Goal: Task Accomplishment & Management: Manage account settings

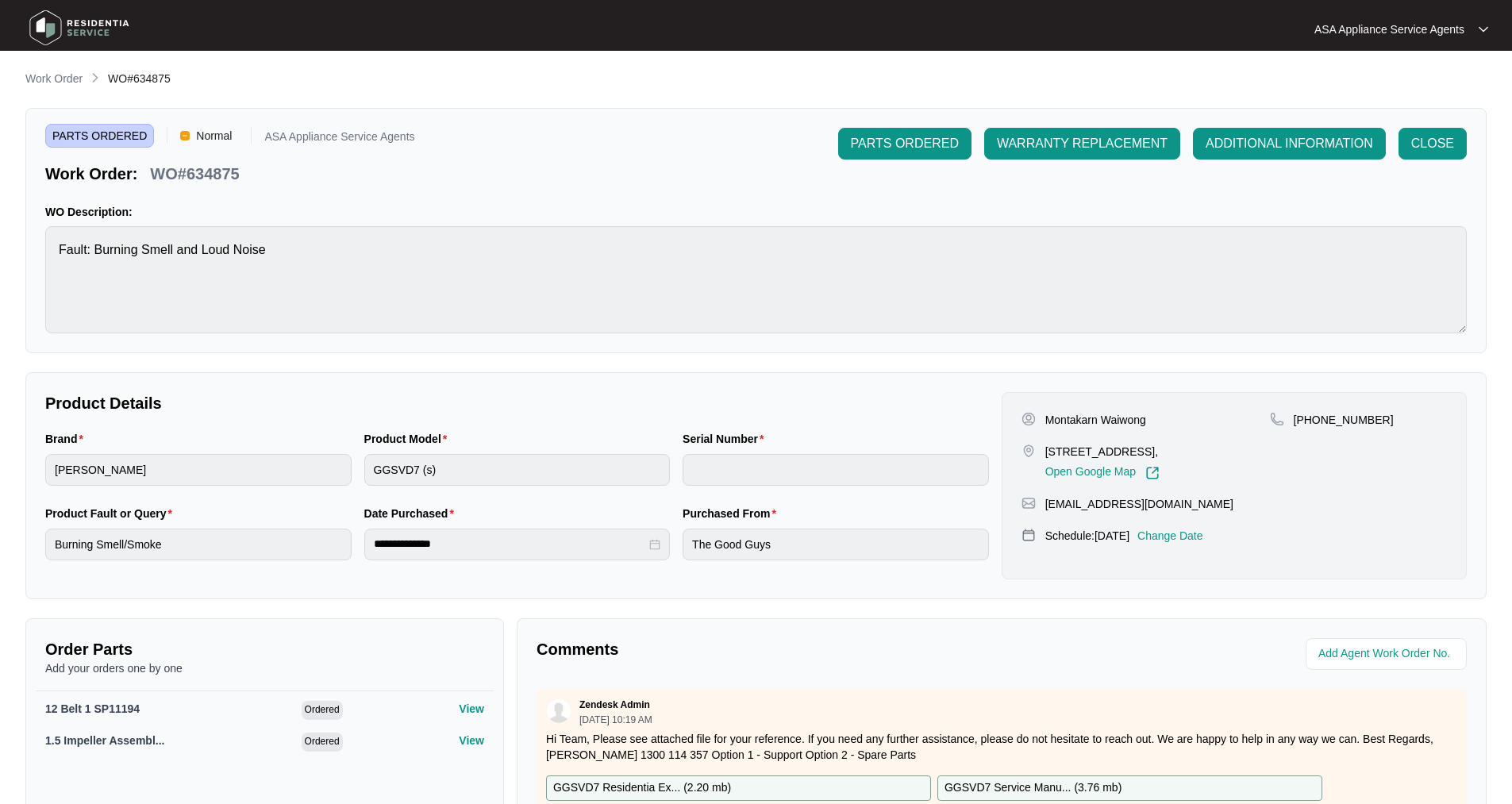
click at [48, 20] on img at bounding box center [79, 28] width 111 height 48
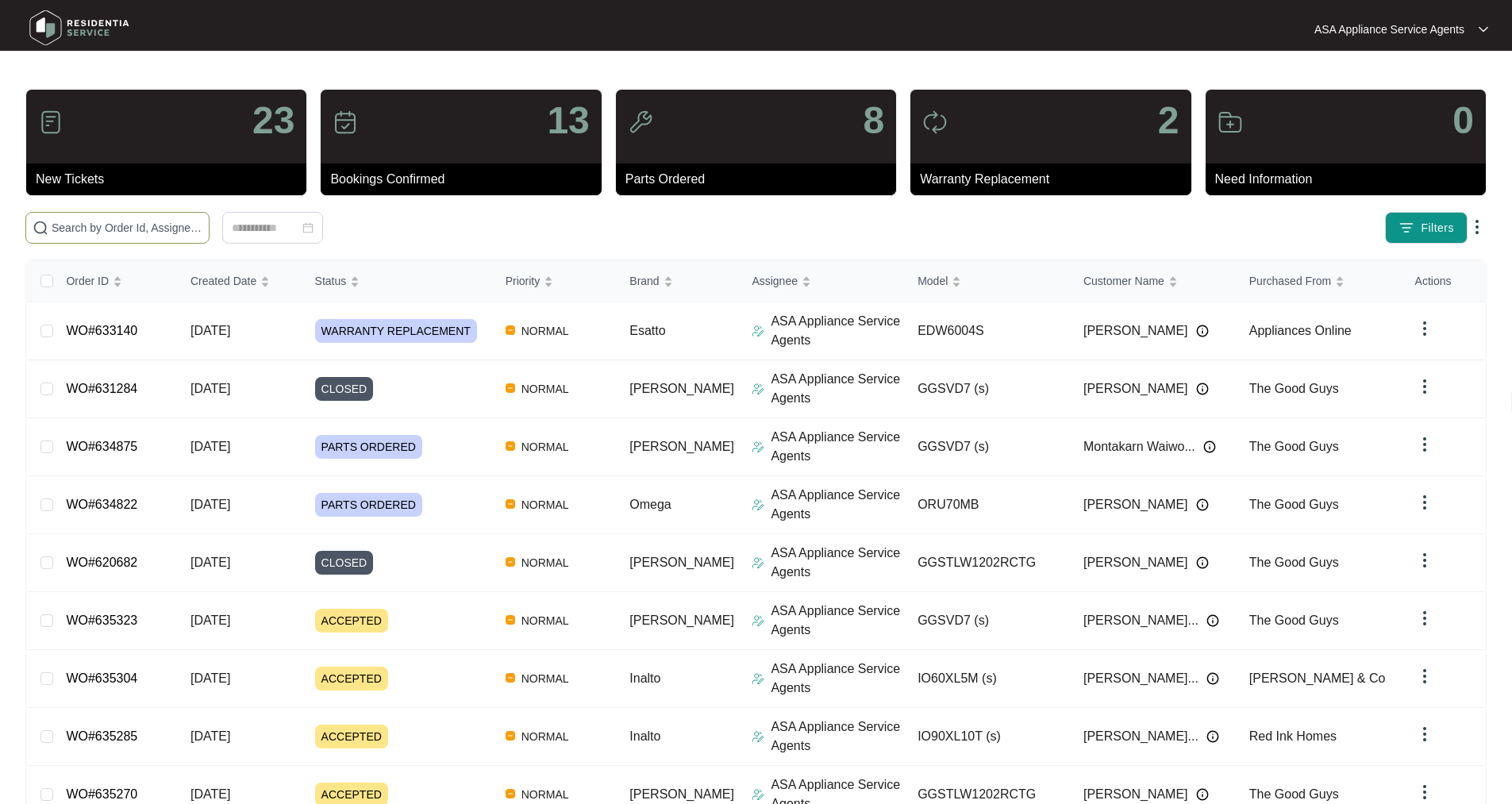
click at [123, 229] on input "text" at bounding box center [127, 228] width 151 height 18
paste input "WO#633140"
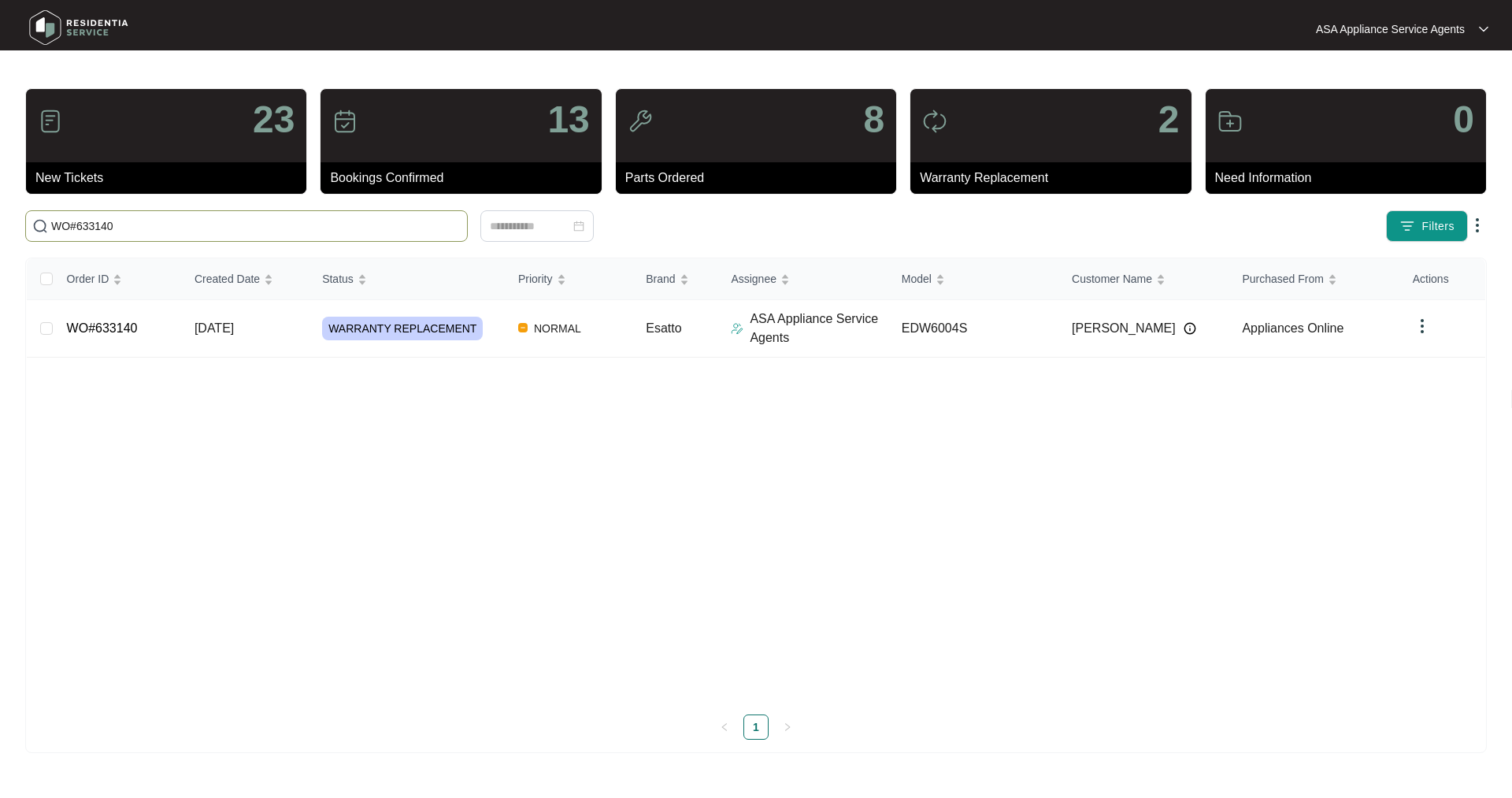
type input "WO#633140"
click at [115, 331] on link "WO#633140" at bounding box center [102, 327] width 71 height 13
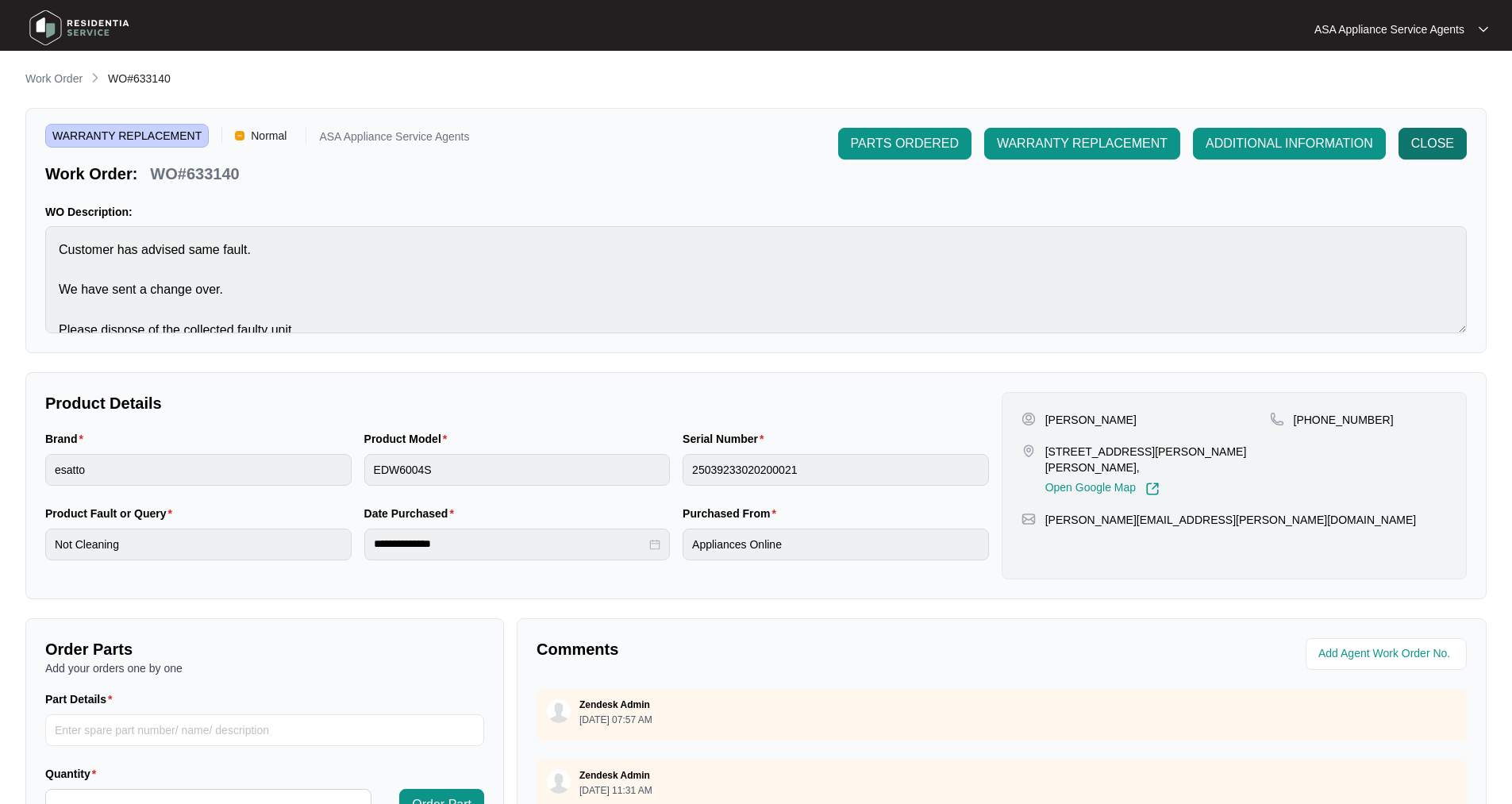
click at [1448, 146] on span "CLOSE" at bounding box center [1432, 143] width 43 height 19
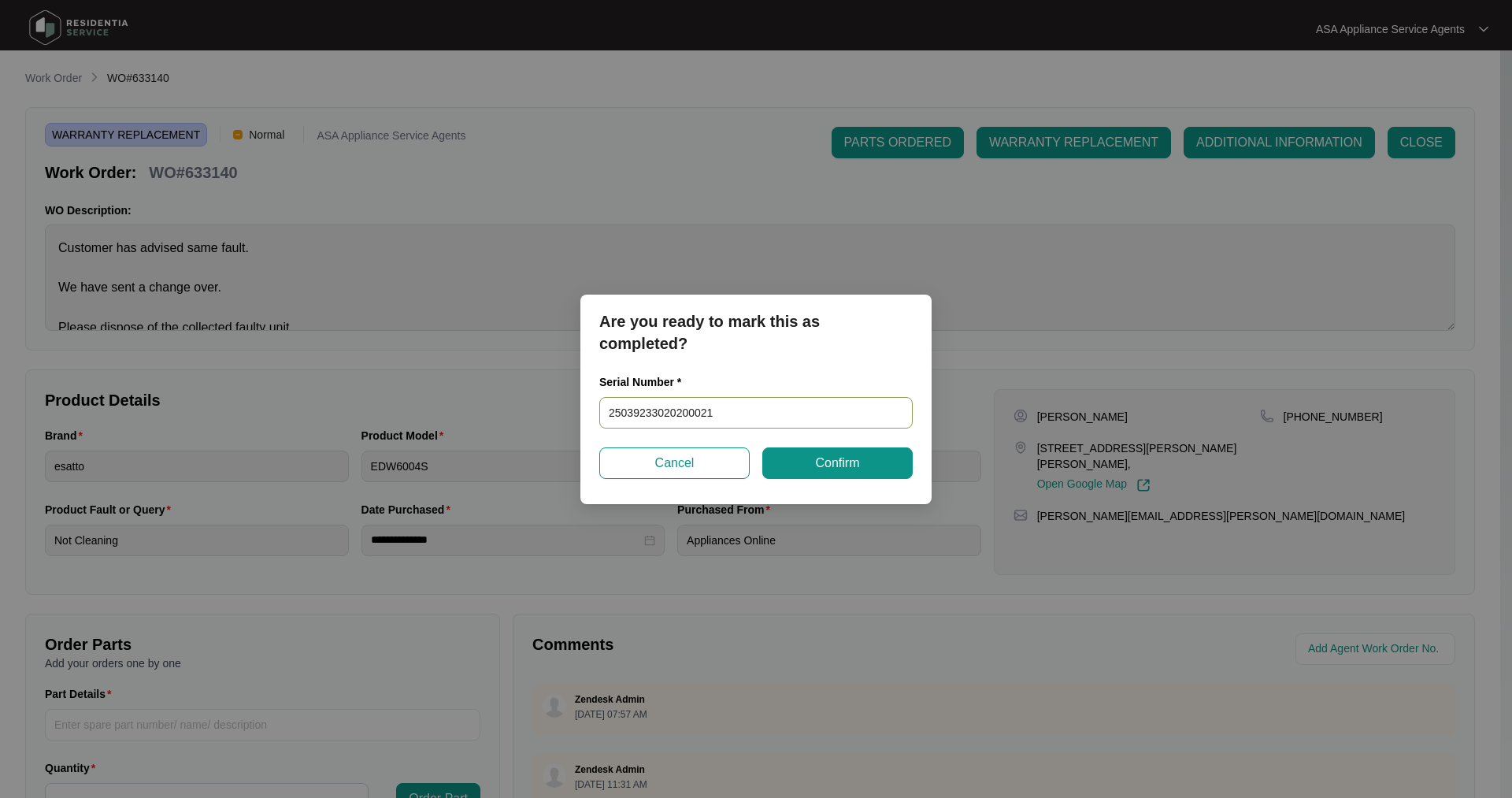
click at [719, 417] on input "25039233020200021" at bounding box center [756, 413] width 313 height 32
drag, startPoint x: 479, startPoint y: 396, endPoint x: 448, endPoint y: 395, distance: 31.0
click at [448, 395] on div "Are you ready to mark this as completed? Serial Number * 25039233020200021 Canc…" at bounding box center [756, 399] width 1512 height 798
paste input "24064308010100008"
type input "24064308010100008"
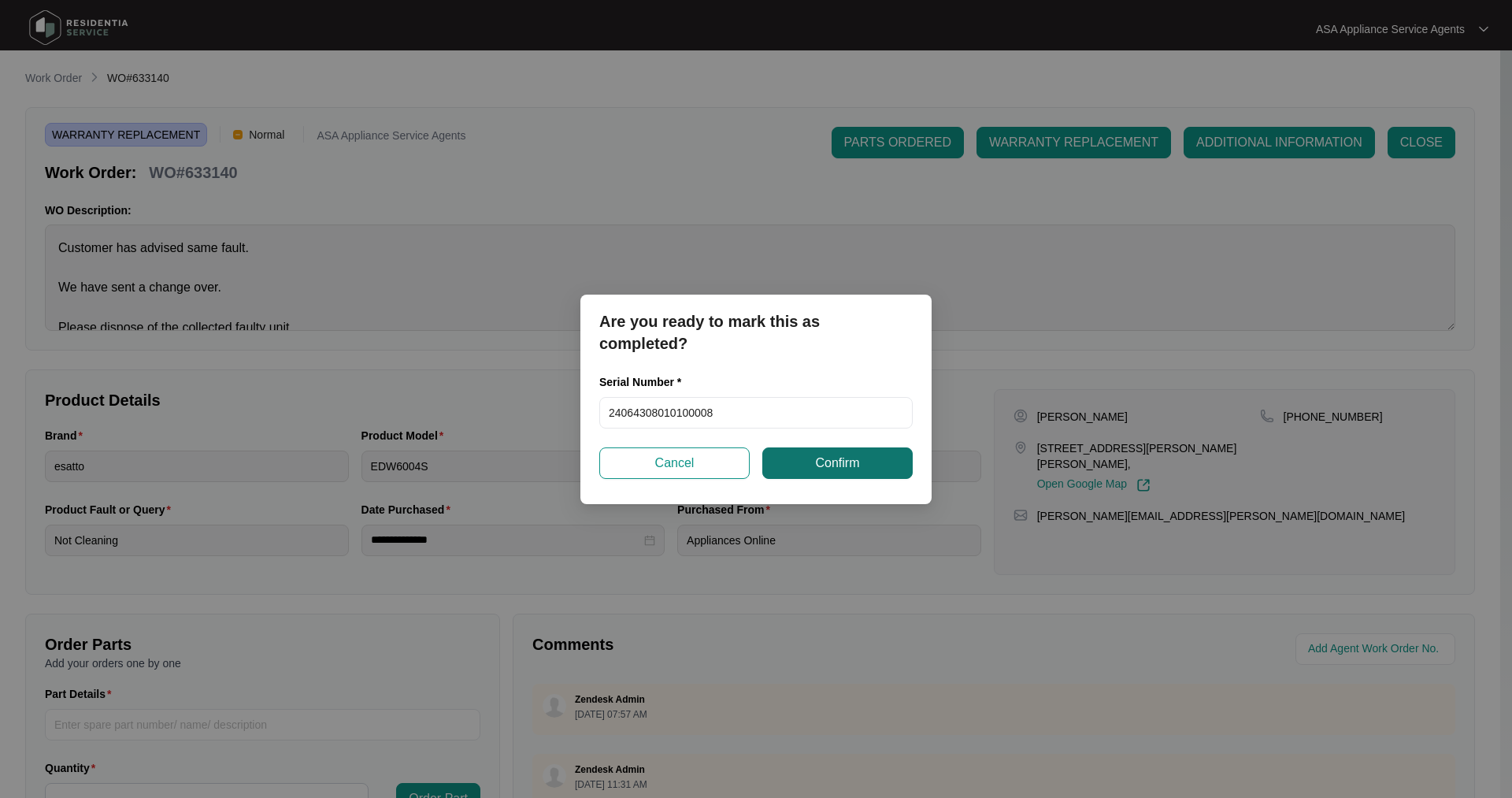
click at [879, 475] on button "Confirm" at bounding box center [838, 463] width 150 height 32
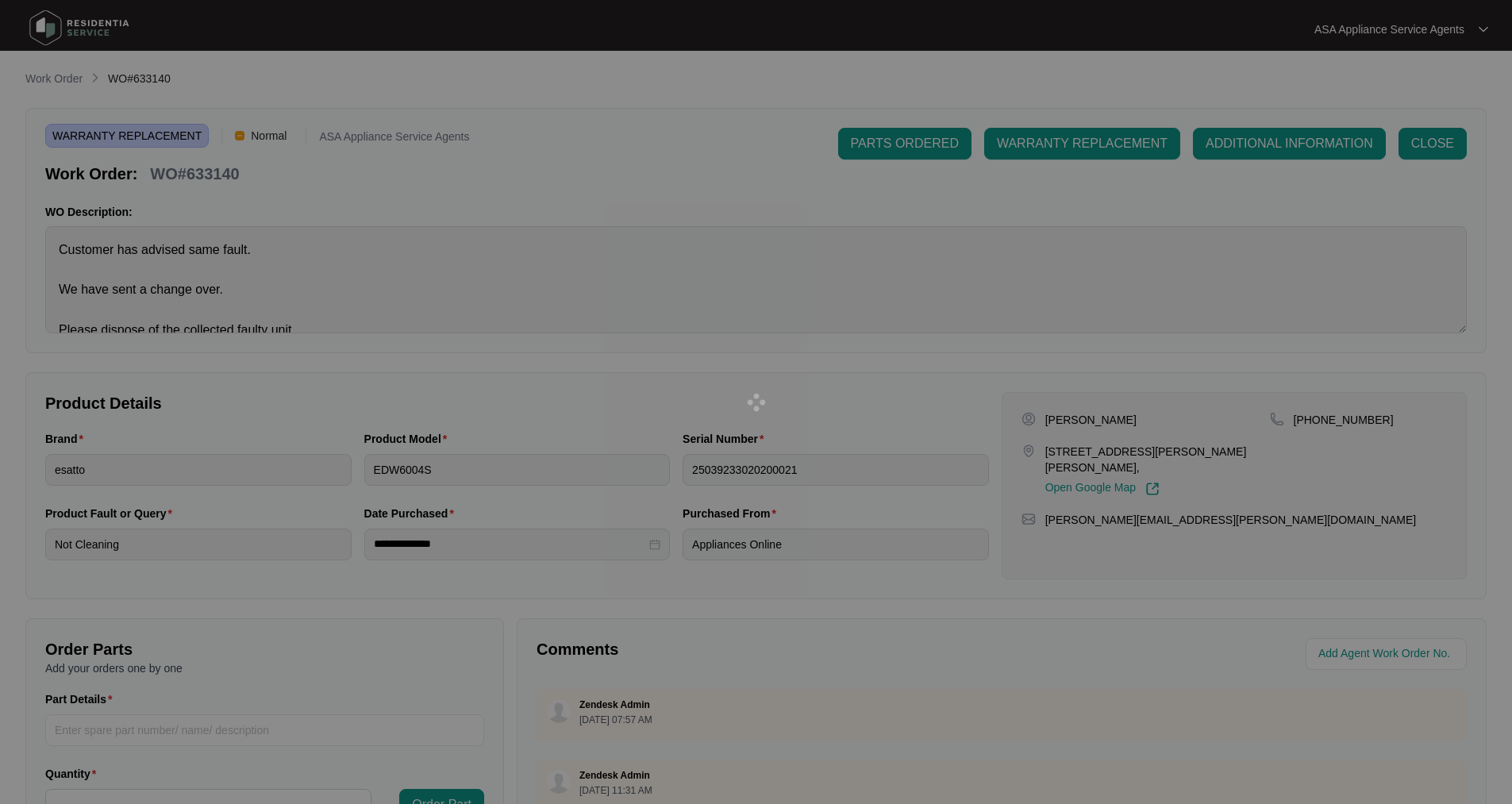
type input "24064308010100008"
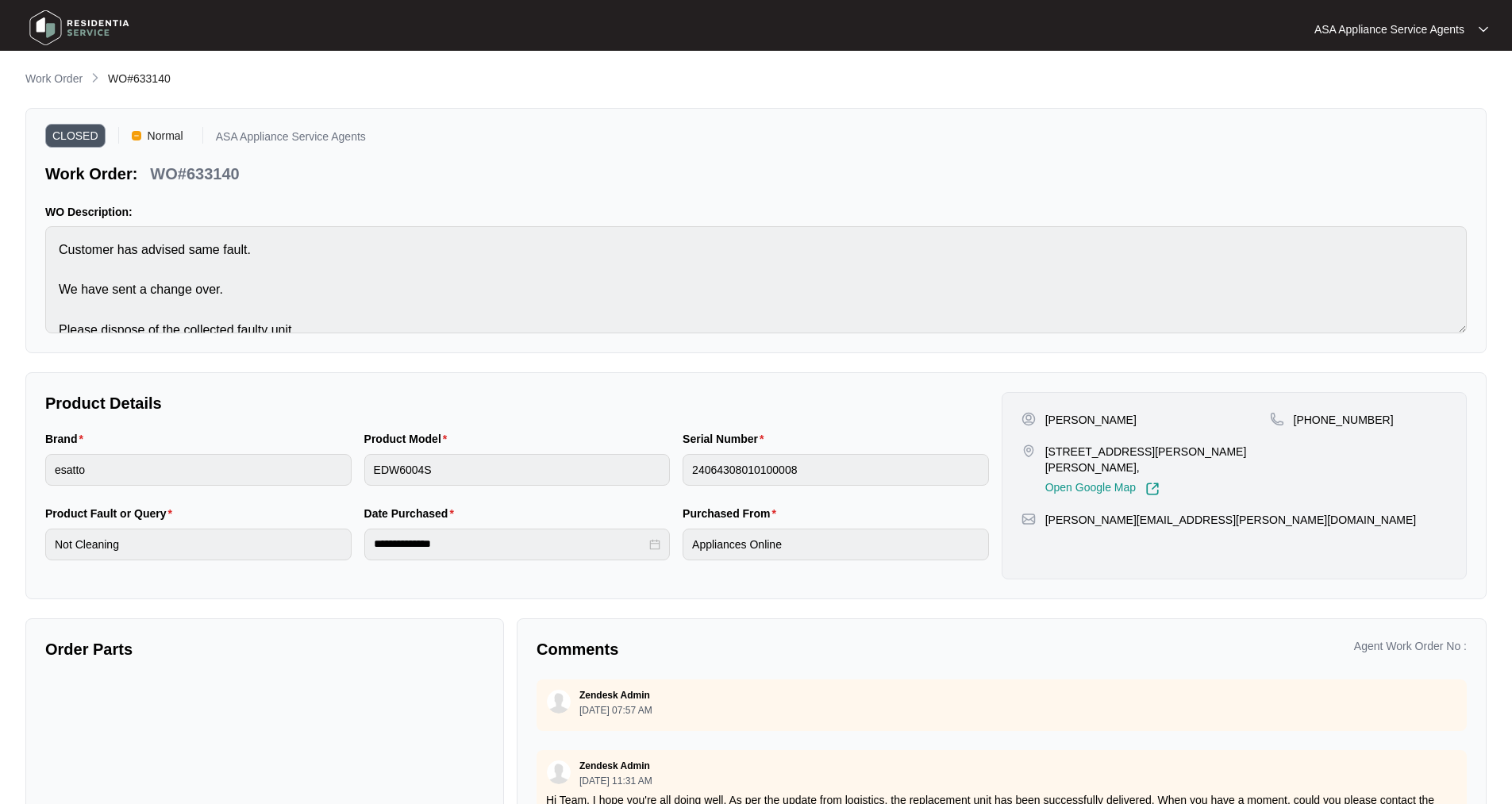
click at [43, 26] on img at bounding box center [79, 28] width 111 height 48
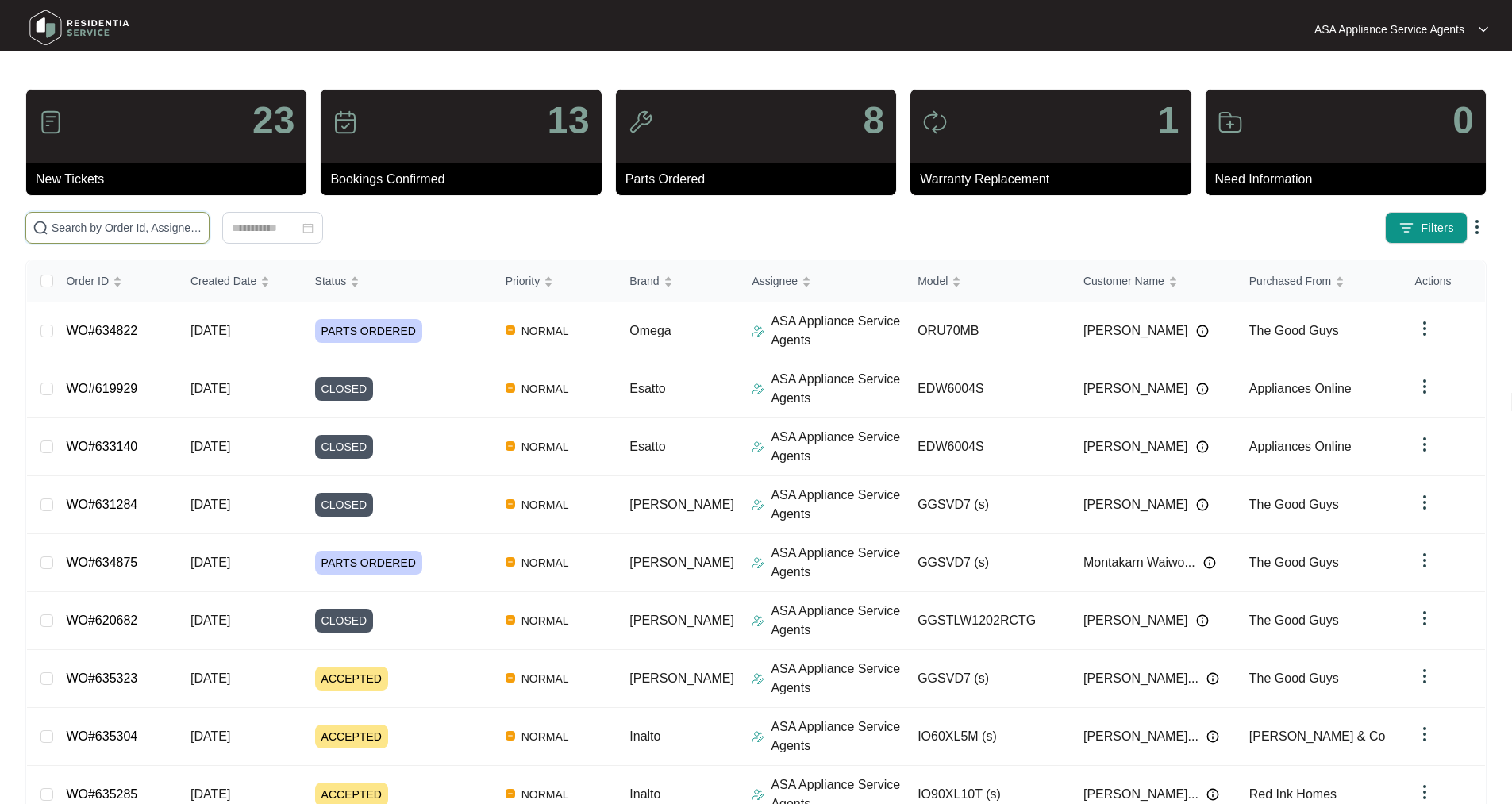
click at [128, 228] on input "text" at bounding box center [127, 228] width 151 height 18
paste input "WO#632478"
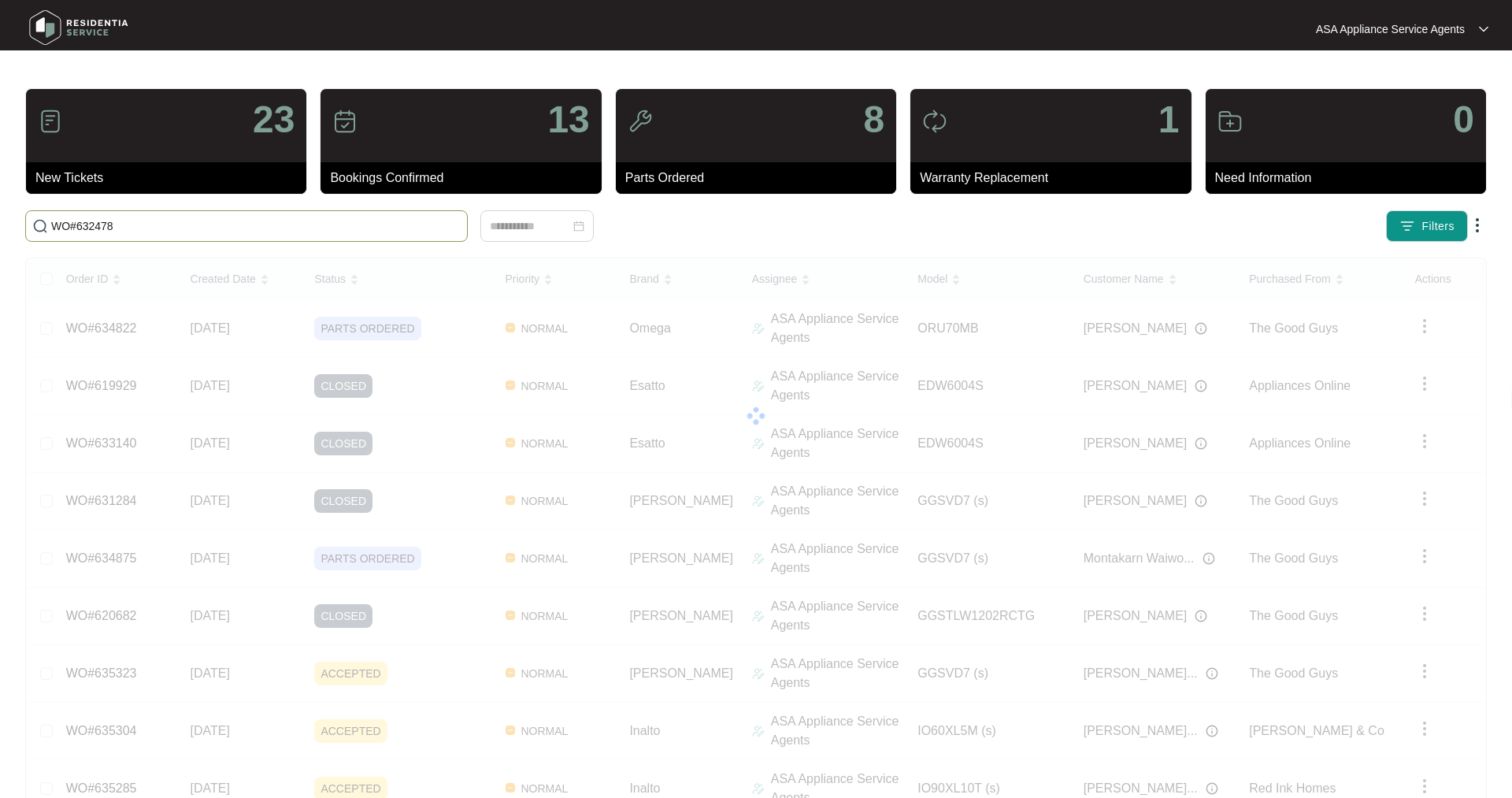
type input "WO#632478"
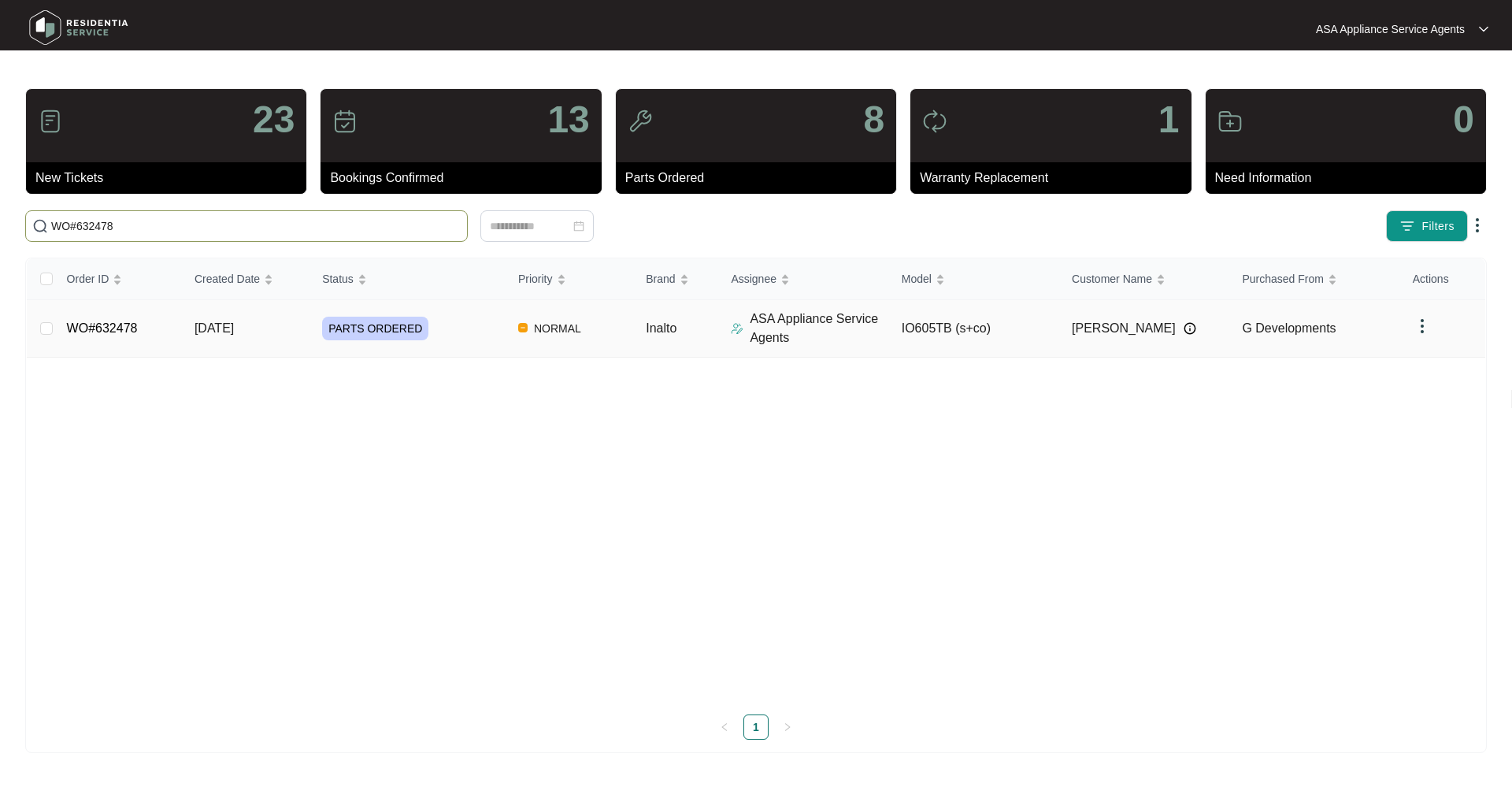
click at [95, 327] on link "WO#632478" at bounding box center [102, 327] width 71 height 13
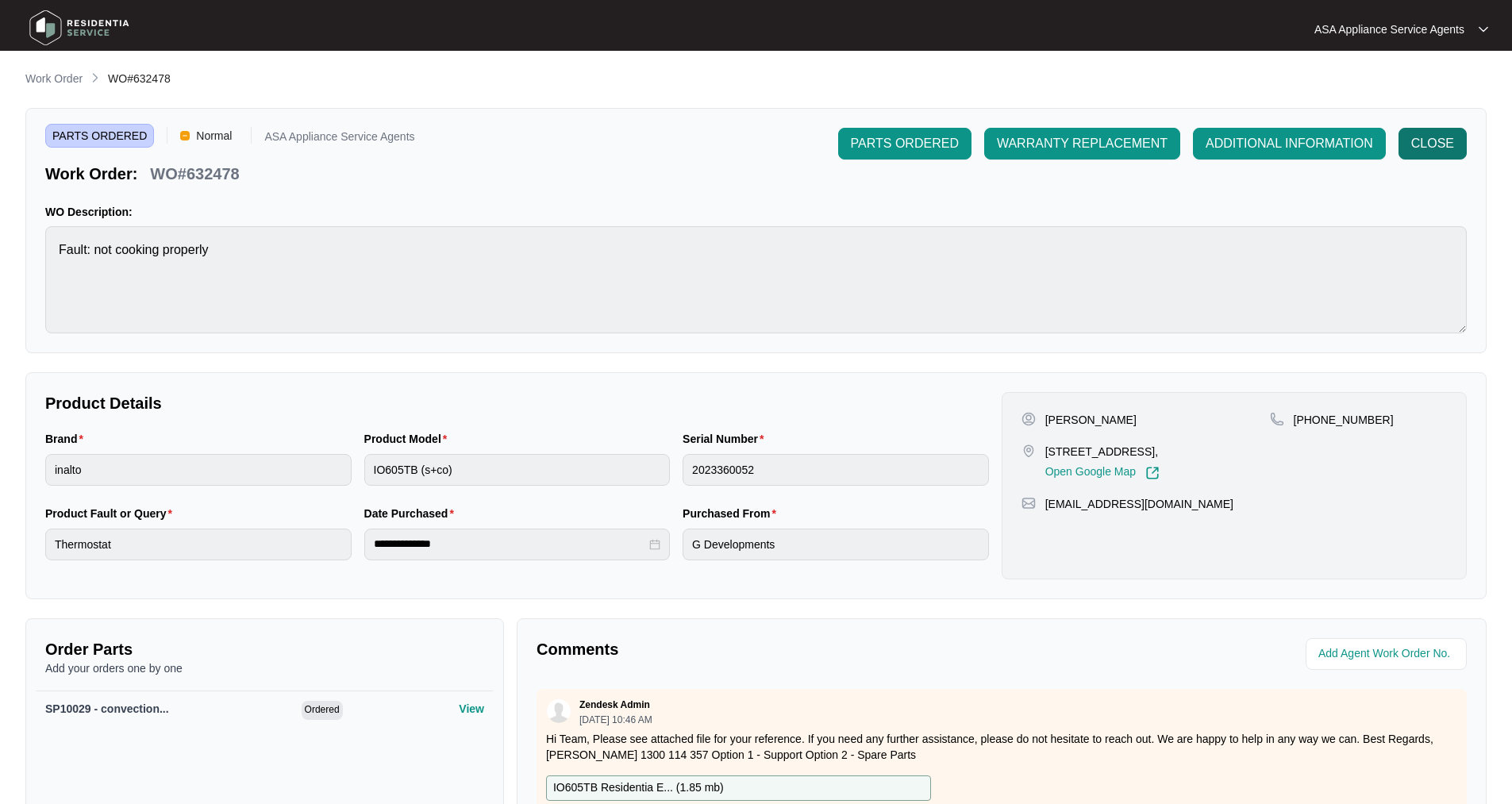
click at [1438, 136] on span "CLOSE" at bounding box center [1432, 143] width 43 height 19
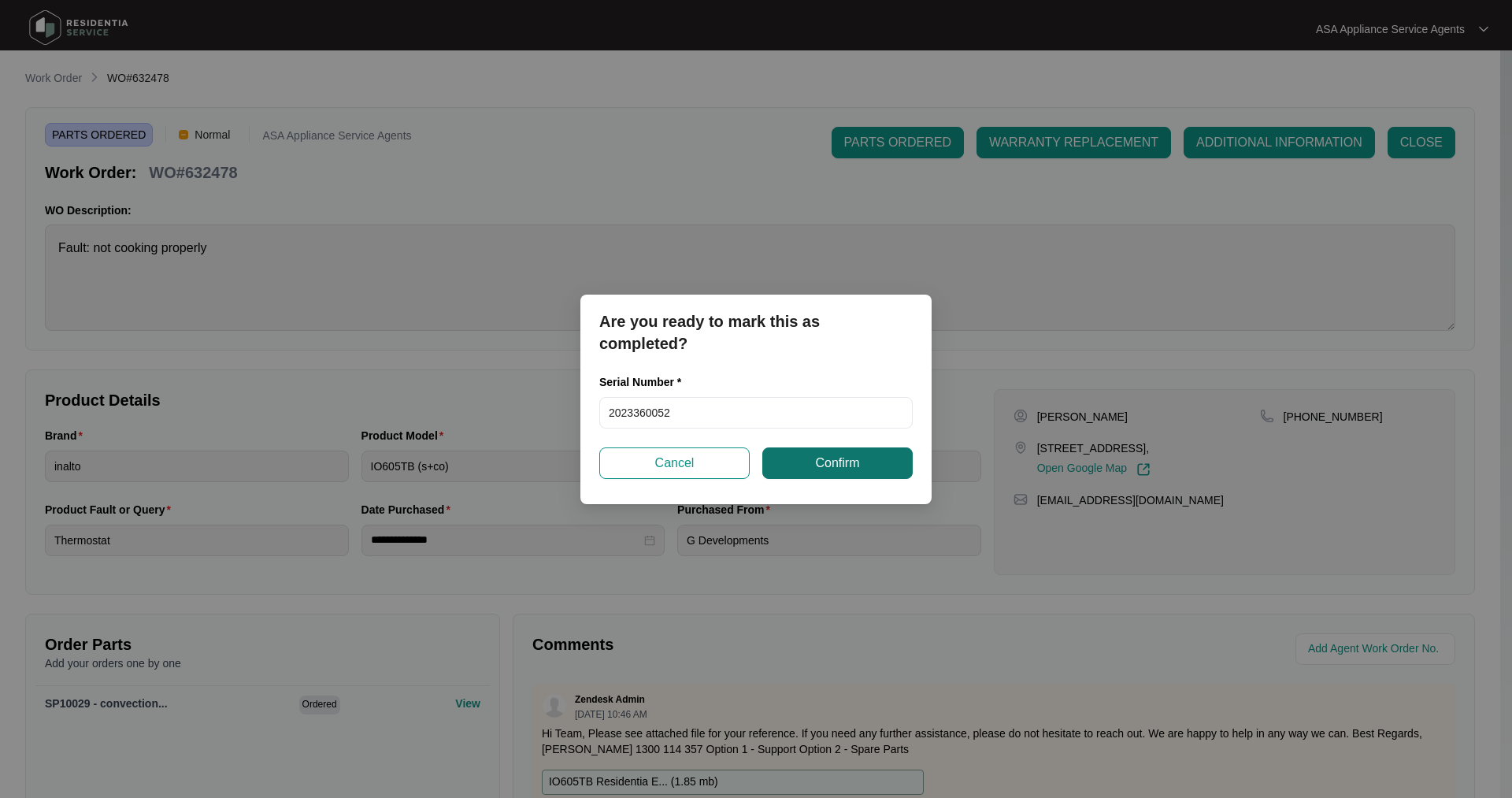
click at [837, 458] on span "Confirm" at bounding box center [838, 463] width 44 height 19
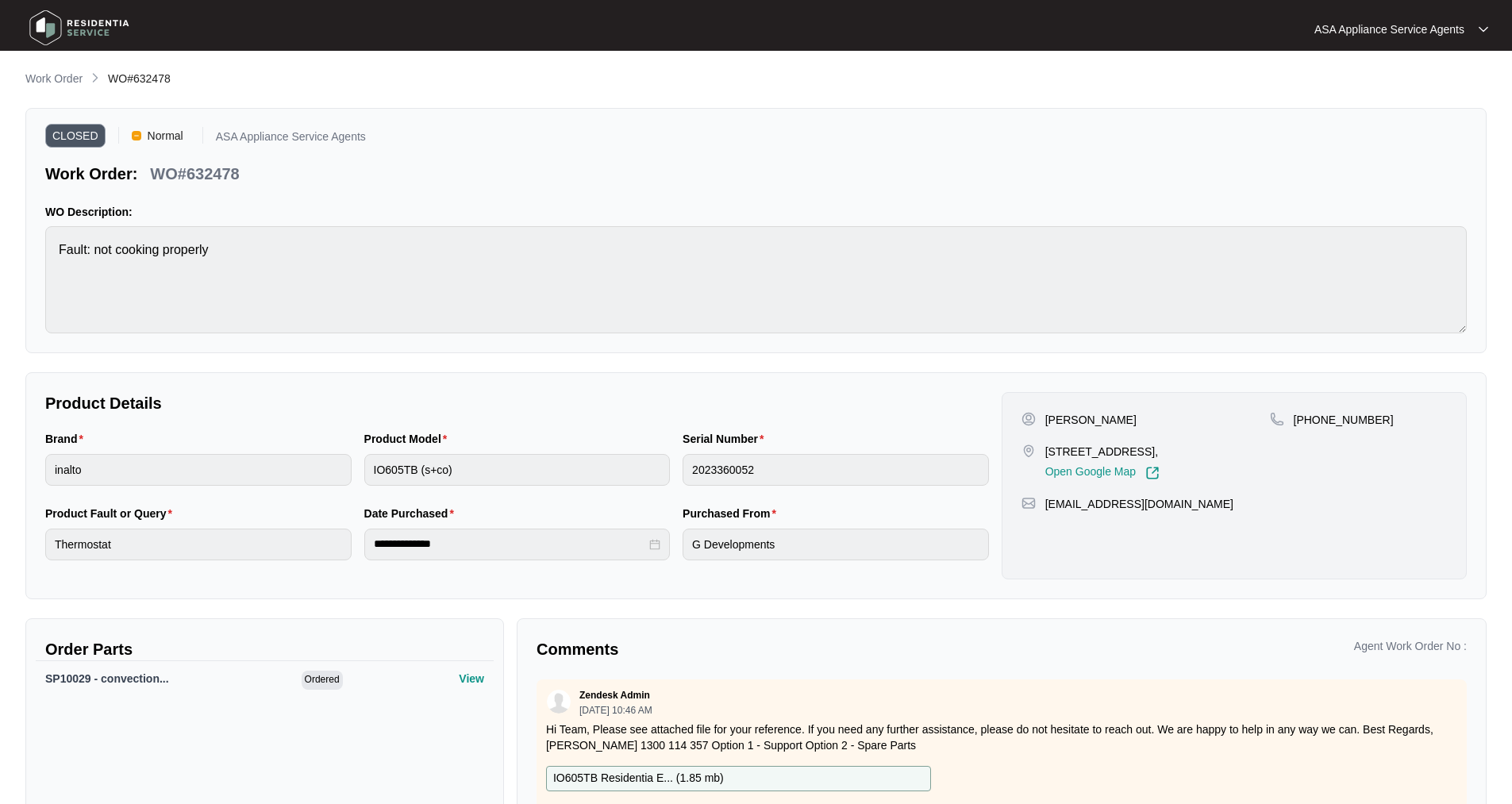
click at [45, 33] on img at bounding box center [79, 28] width 111 height 48
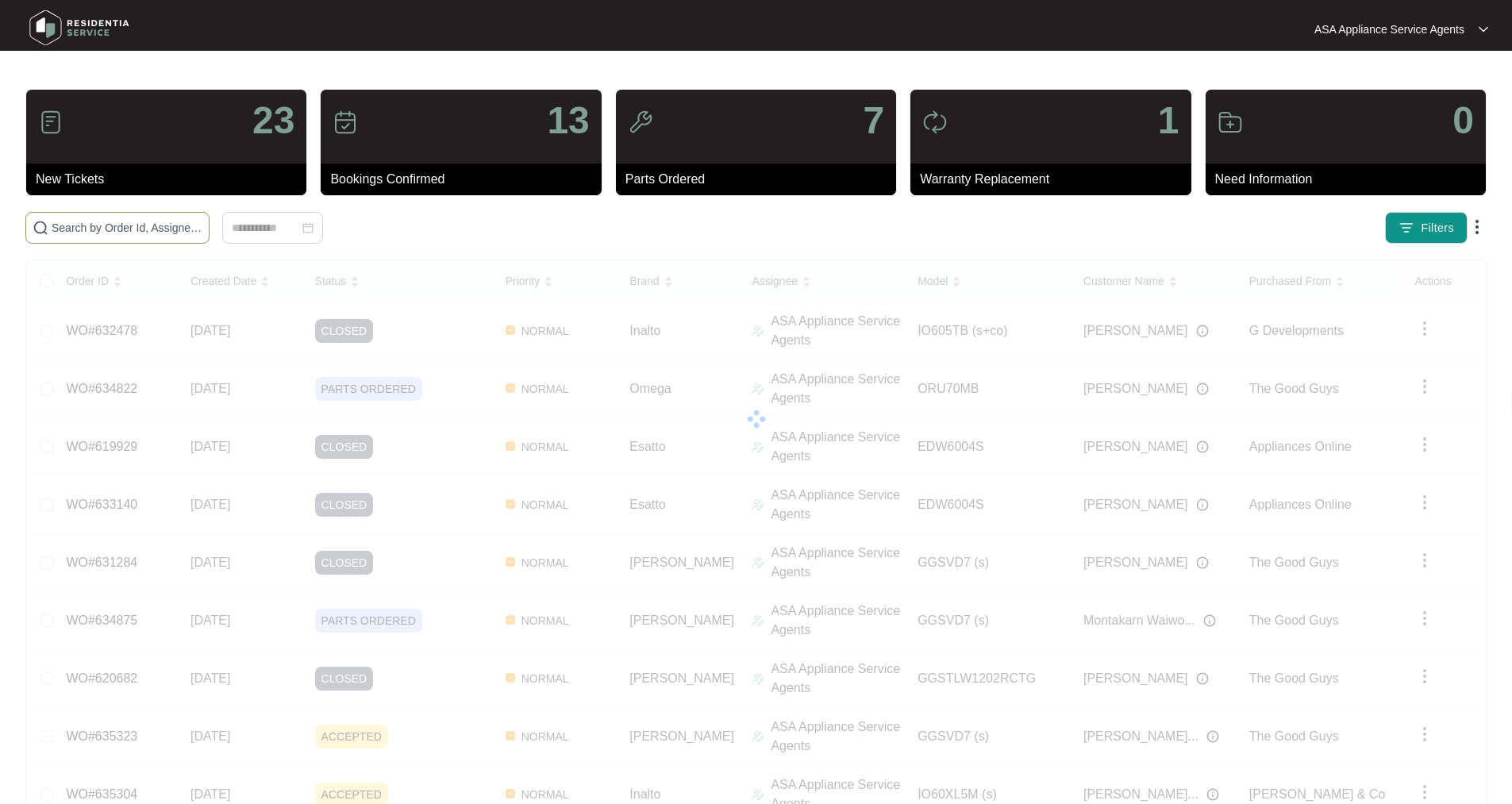
click at [203, 224] on input "text" at bounding box center [127, 228] width 151 height 18
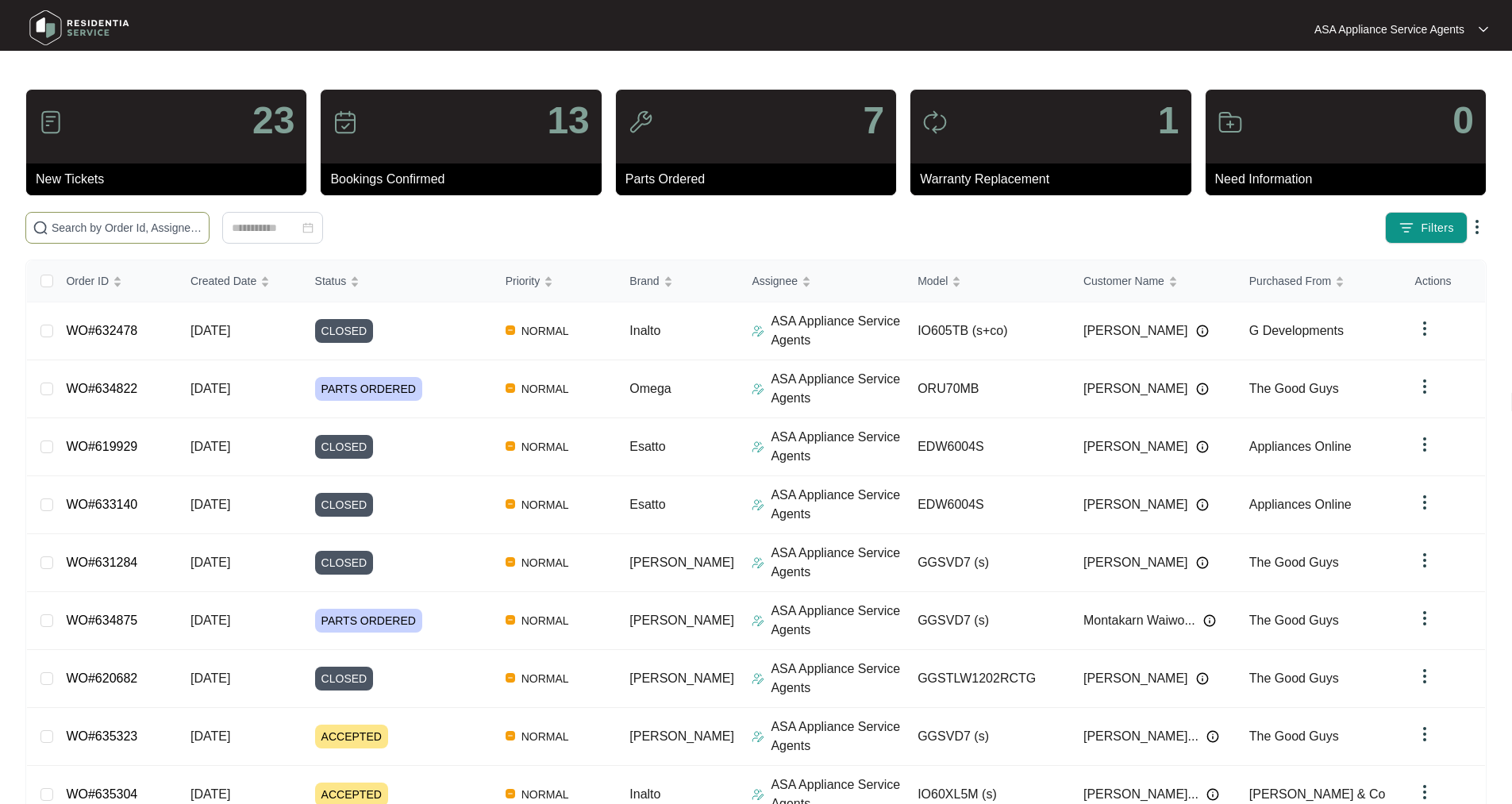
paste input "WO#632809"
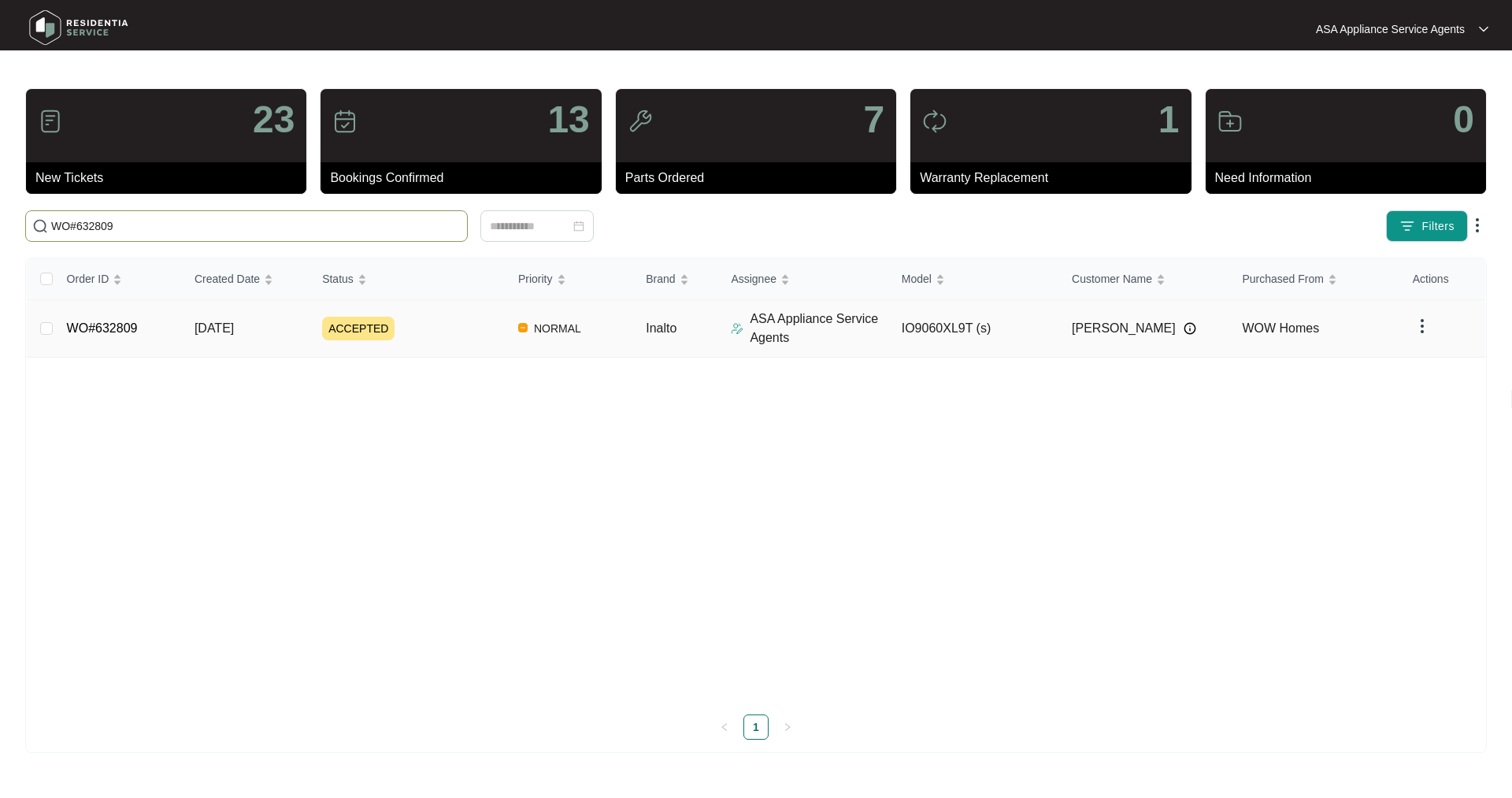
type input "WO#632809"
click at [91, 335] on link "WO#632809" at bounding box center [102, 327] width 71 height 13
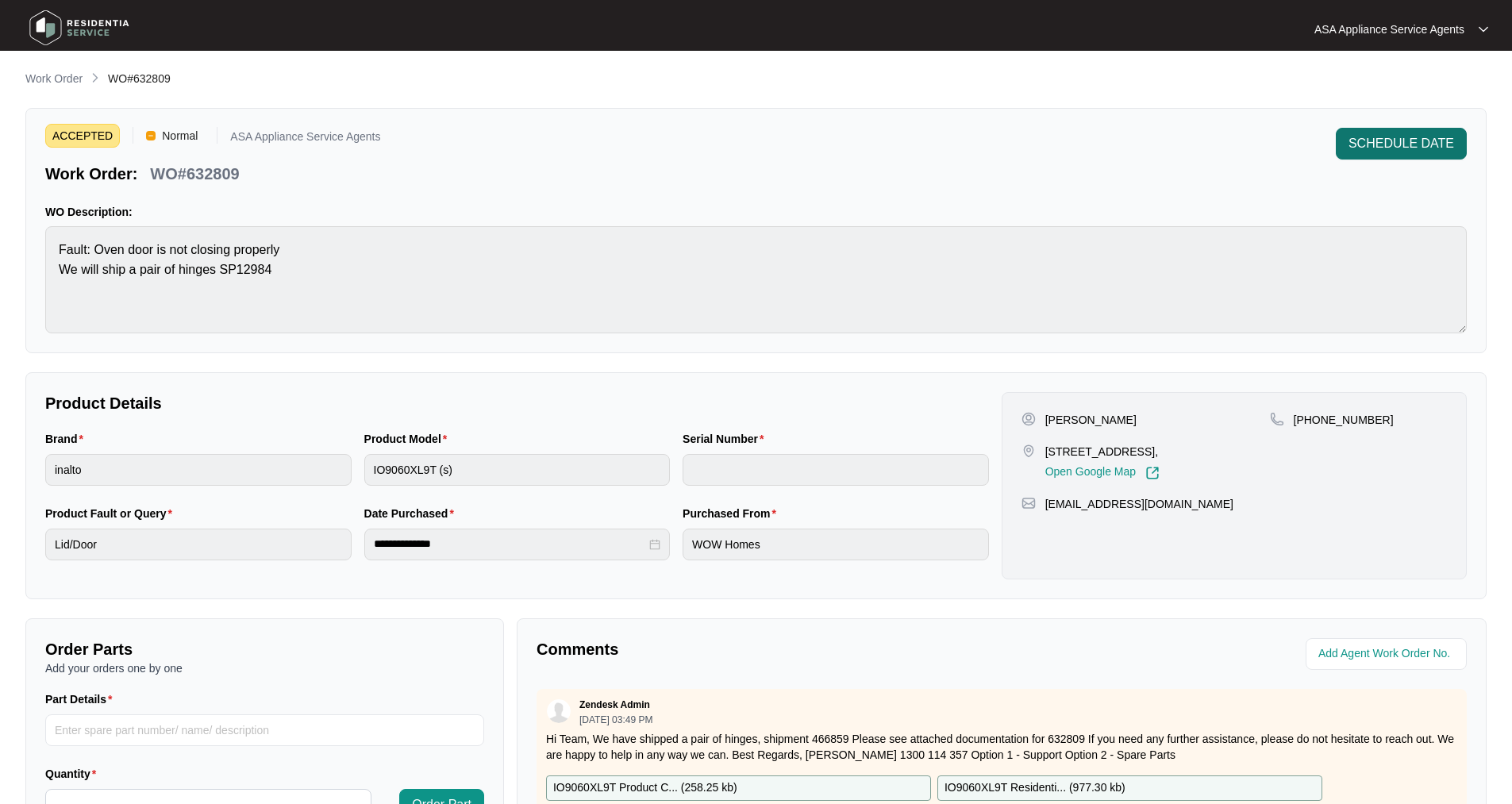
click at [1411, 149] on span "SCHEDULE DATE" at bounding box center [1401, 143] width 106 height 19
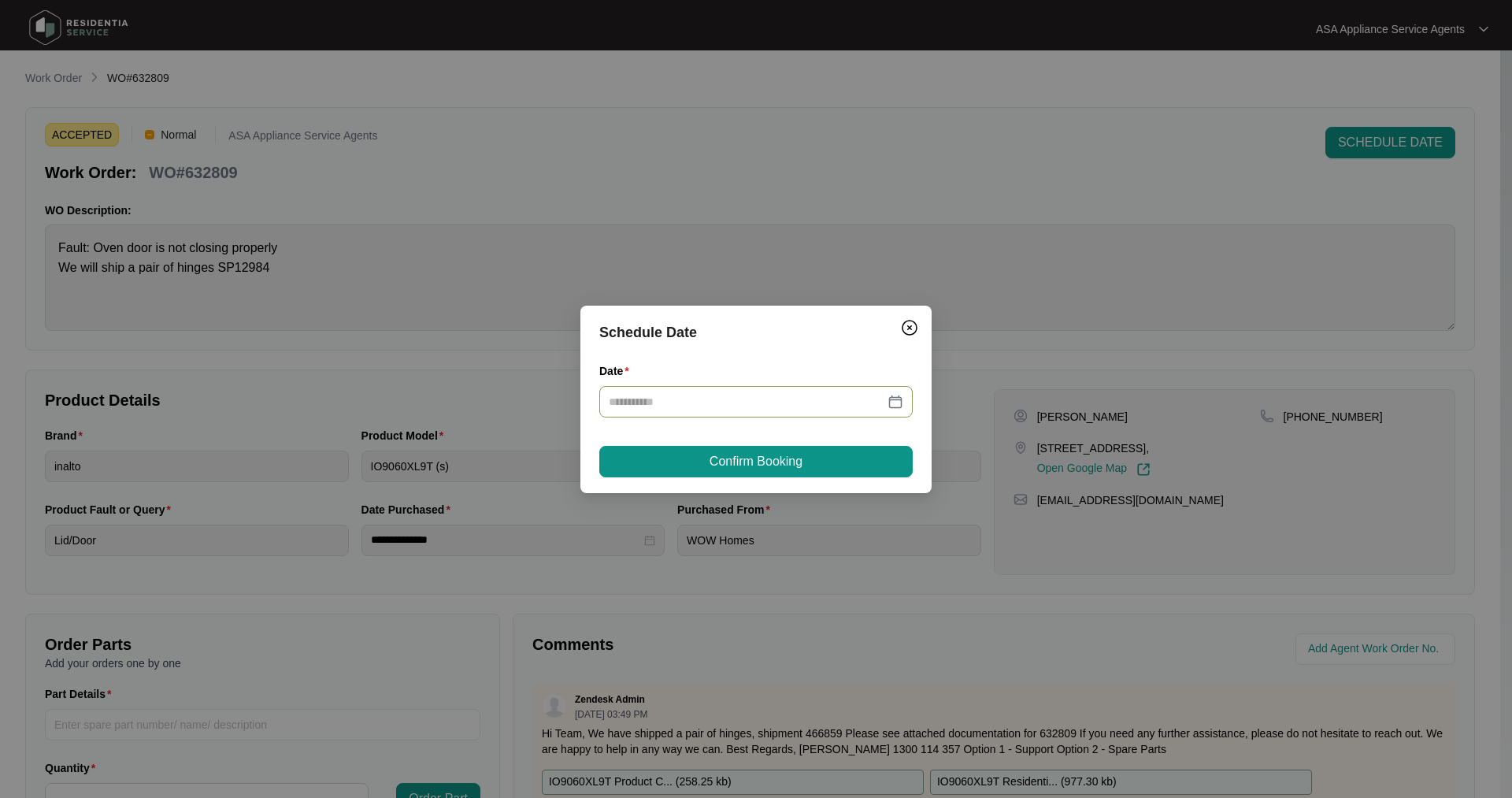
click at [888, 406] on div at bounding box center [756, 402] width 295 height 18
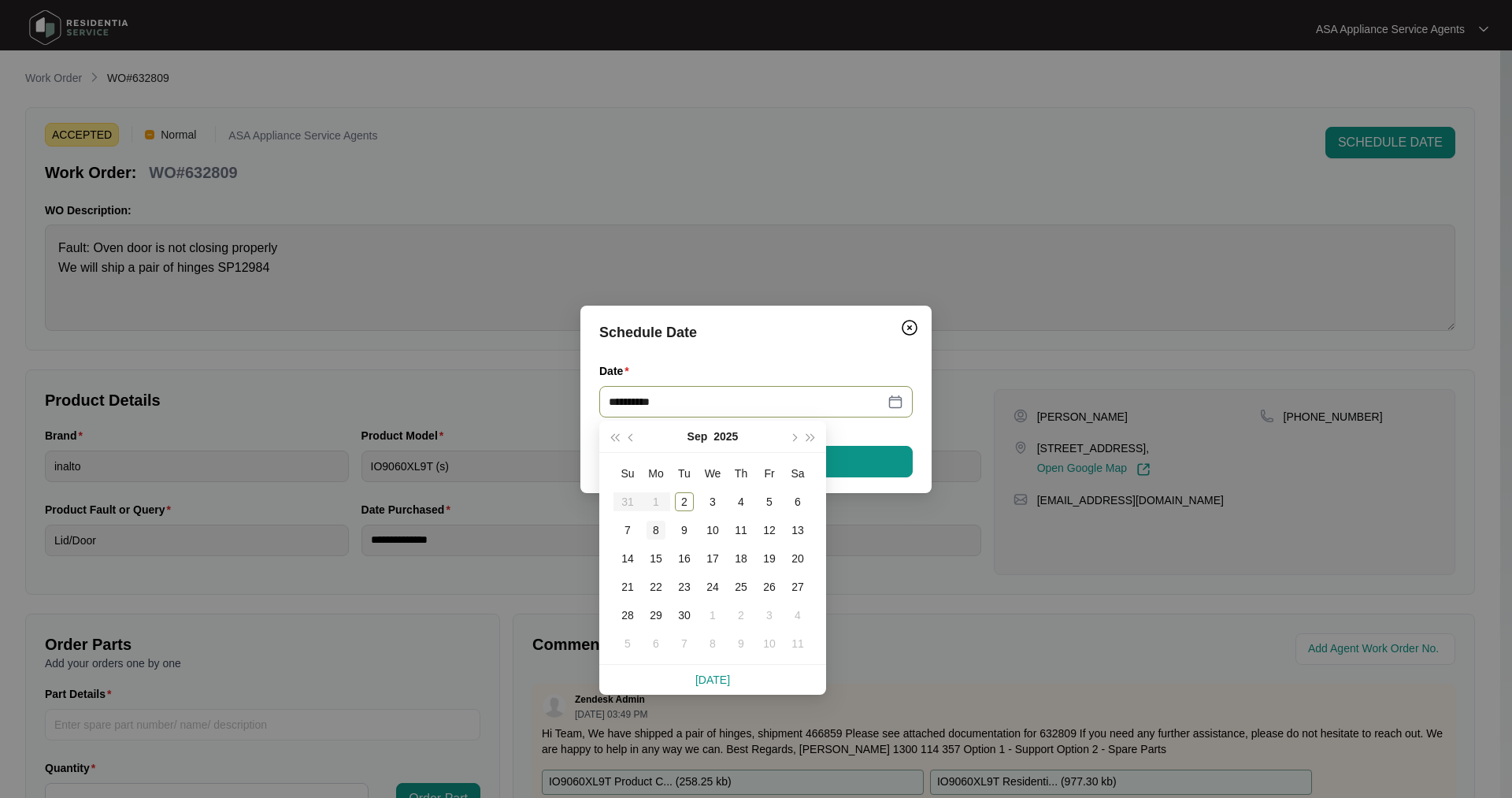
type input "**********"
click at [687, 498] on div "2" at bounding box center [684, 501] width 19 height 19
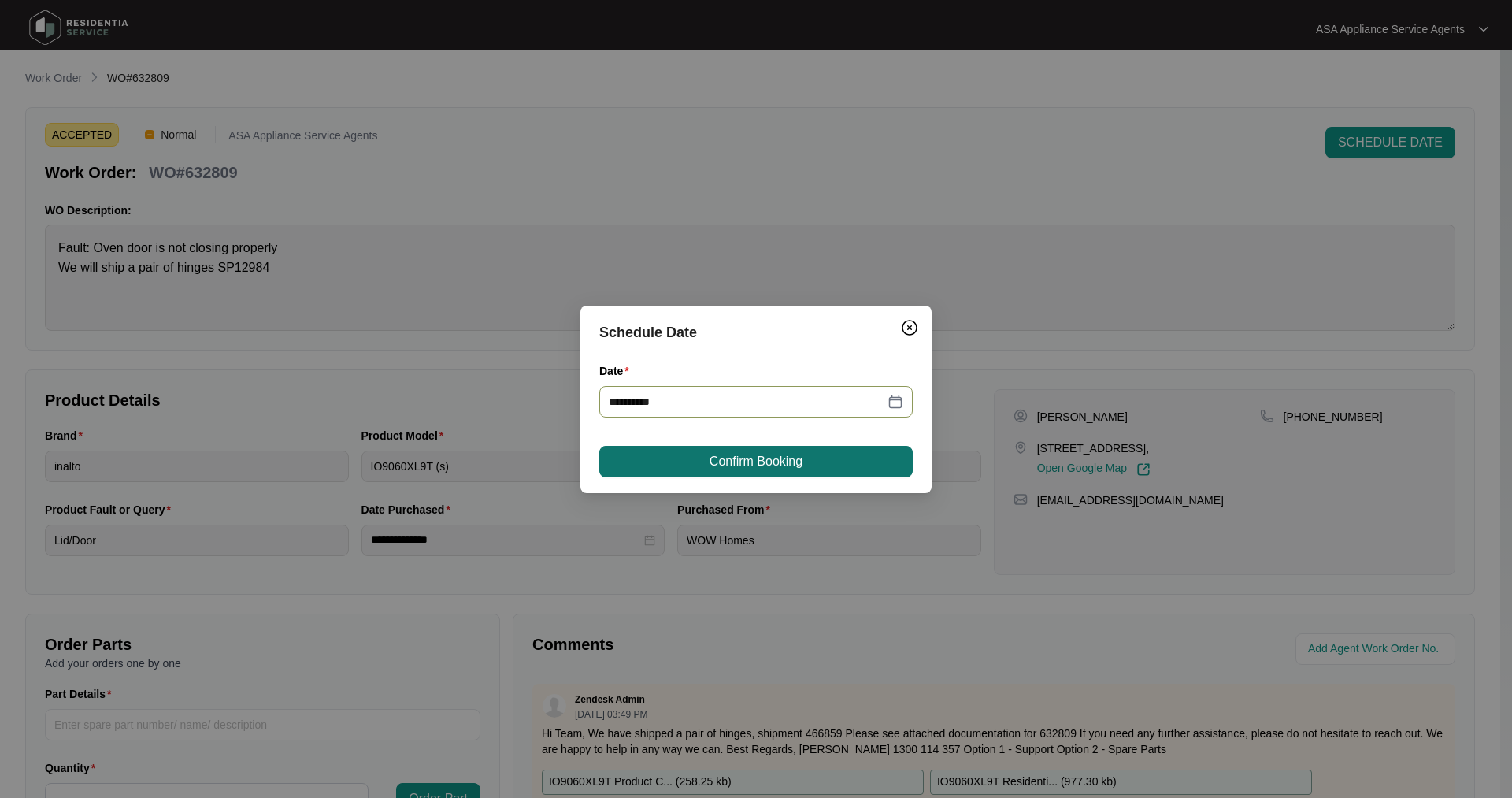
type input "**********"
click at [697, 478] on div "**********" at bounding box center [756, 399] width 351 height 187
click at [703, 460] on button "Confirm Booking" at bounding box center [756, 462] width 313 height 32
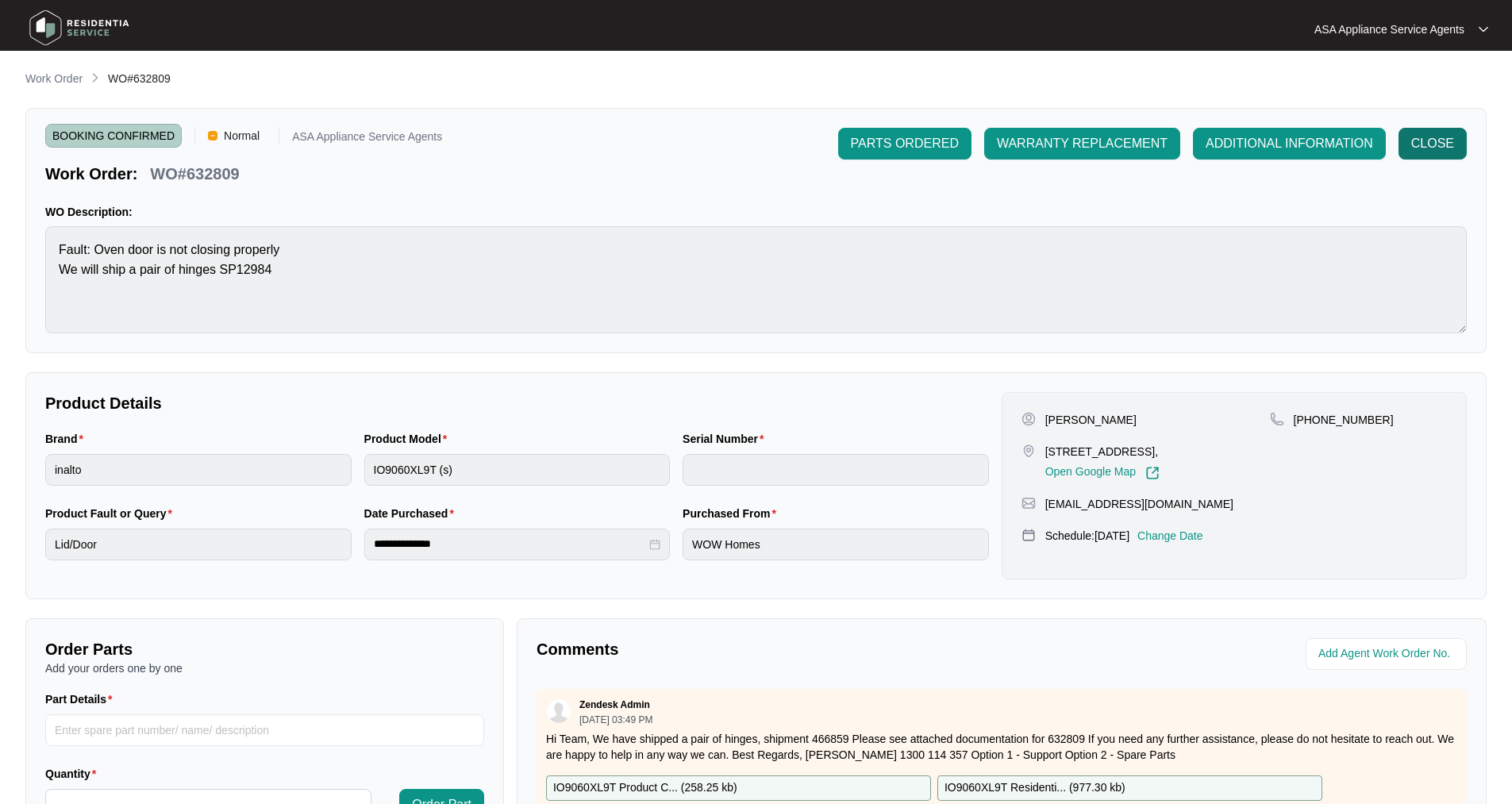
click at [1438, 144] on span "CLOSE" at bounding box center [1432, 143] width 43 height 19
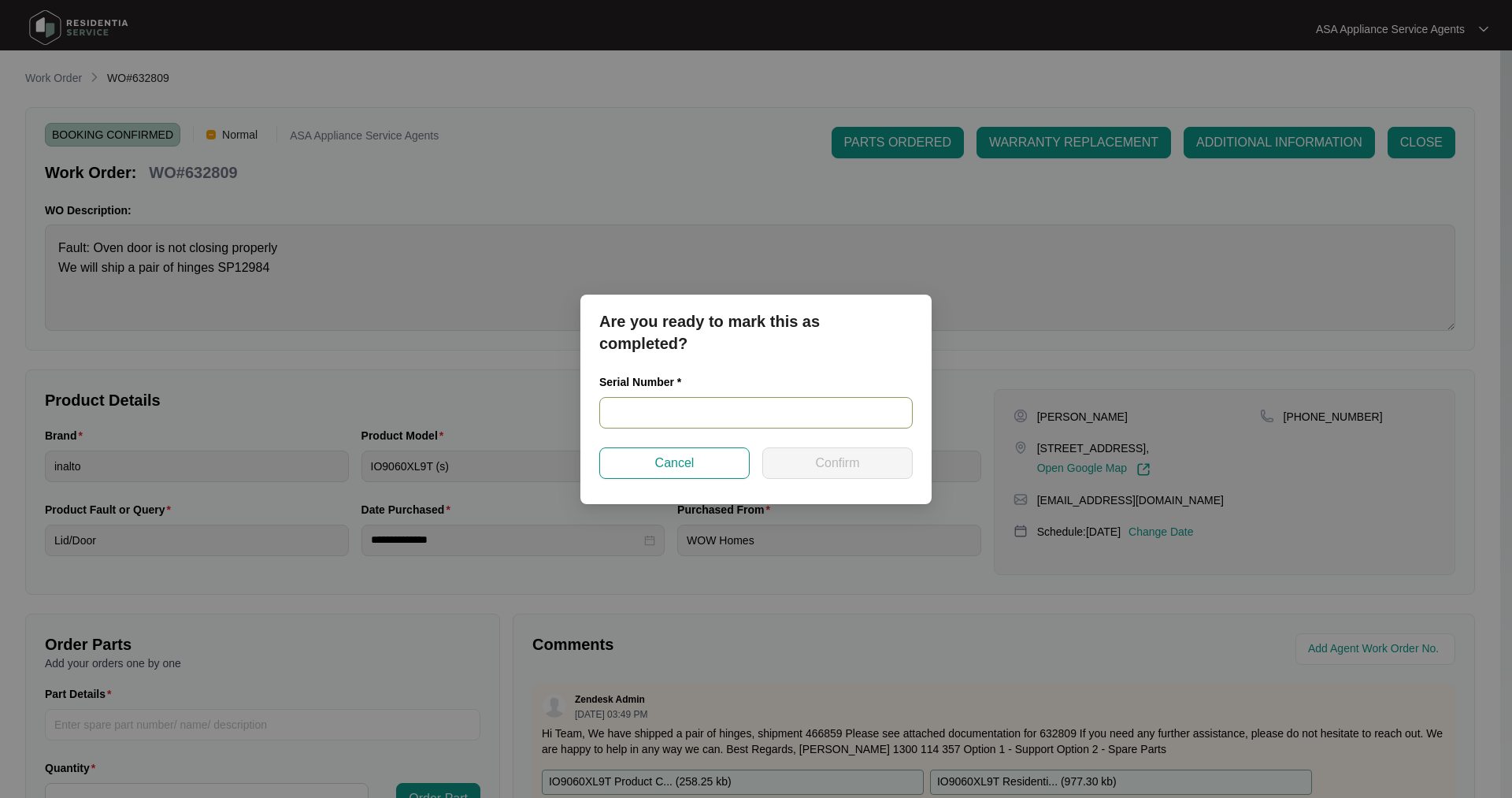
click at [627, 412] on input "text" at bounding box center [756, 413] width 313 height 32
paste input "90001232402000436"
type input "90001232402000436"
click at [800, 467] on button "Confirm" at bounding box center [838, 463] width 150 height 32
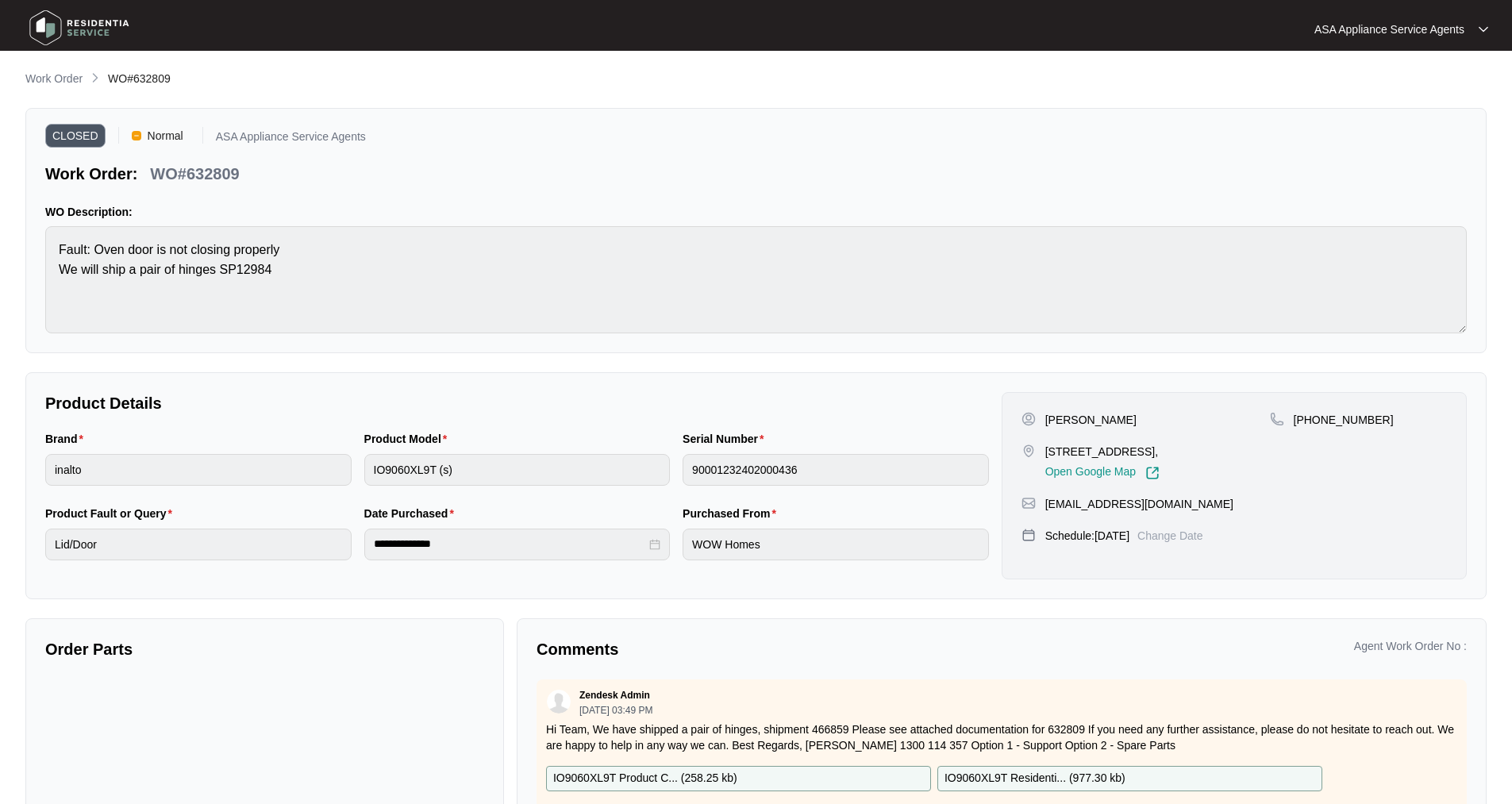
type input "2023360052"
click at [59, 22] on img at bounding box center [79, 28] width 111 height 48
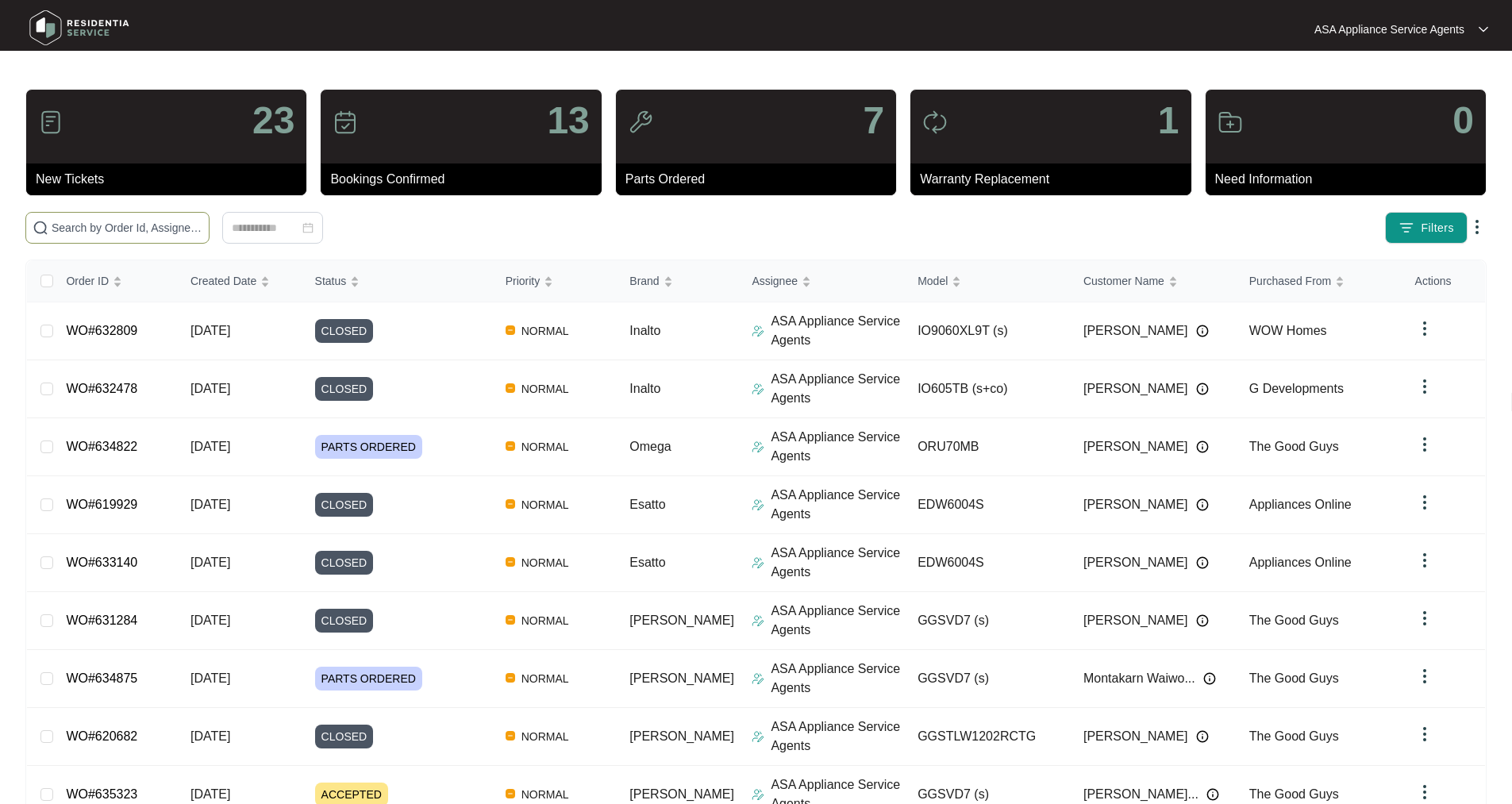
click at [203, 230] on input "text" at bounding box center [127, 228] width 151 height 18
paste input "WO#631284"
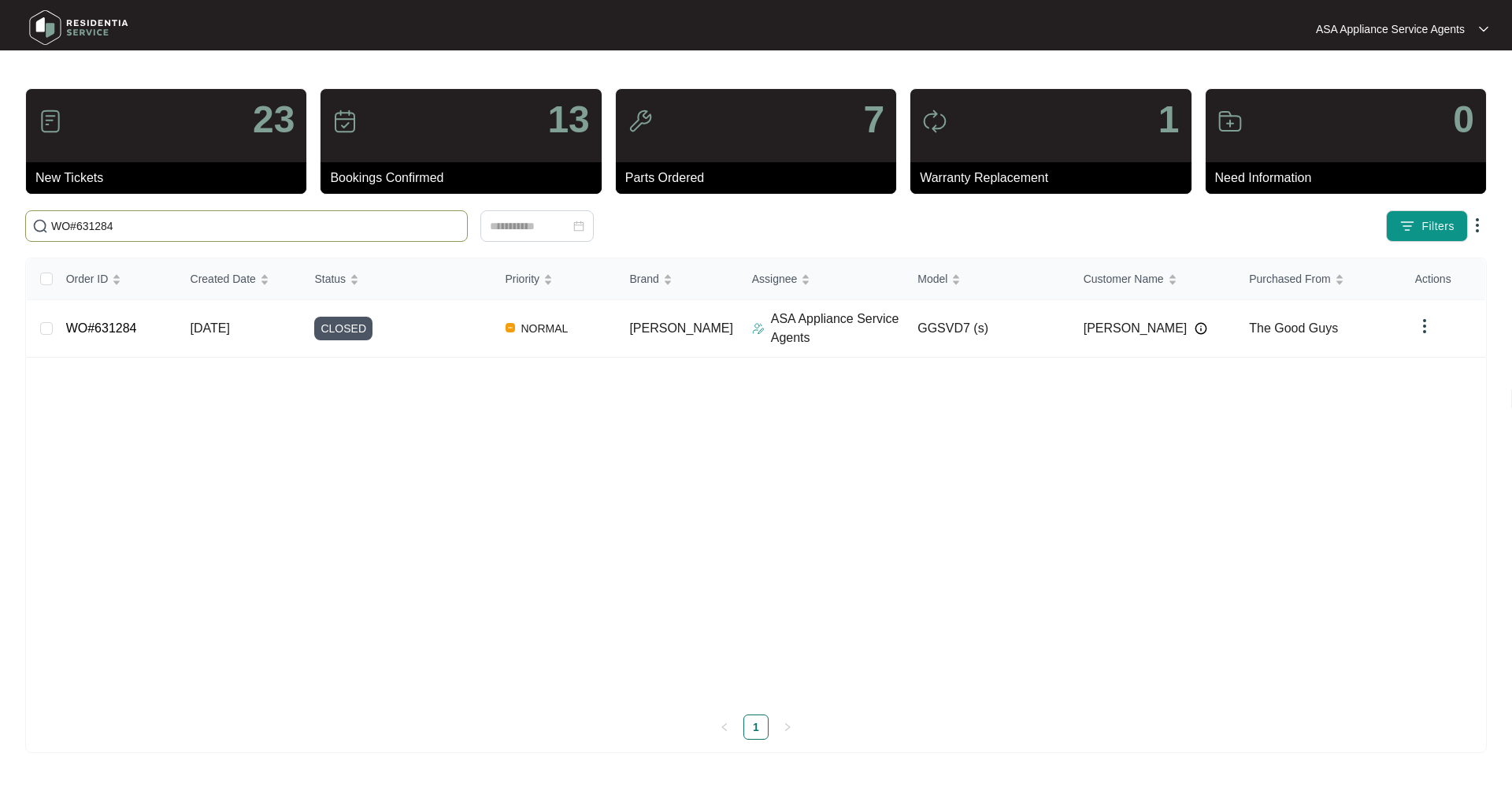
type input "WO#631284"
